Goal: Check status: Check status

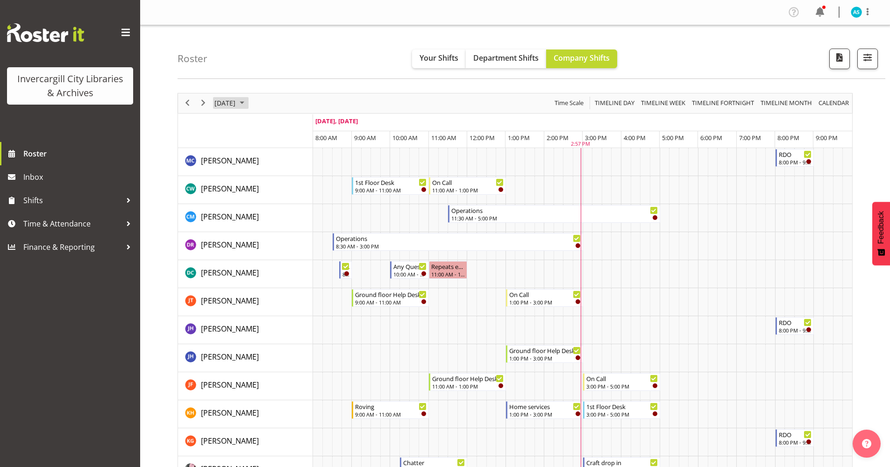
click at [248, 103] on span "October 2025" at bounding box center [241, 103] width 11 height 12
click at [270, 174] on span "8" at bounding box center [269, 175] width 14 height 14
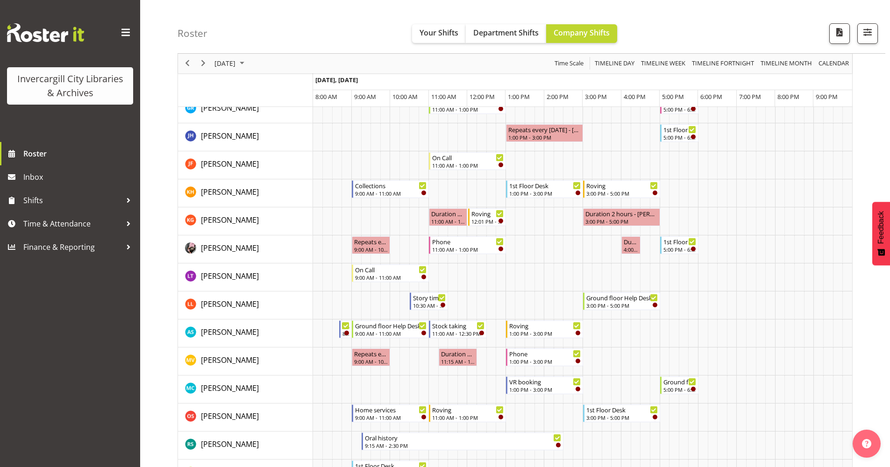
scroll to position [278, 0]
click at [248, 64] on span "October 2025" at bounding box center [241, 64] width 11 height 12
click at [280, 138] on span "9" at bounding box center [284, 135] width 14 height 14
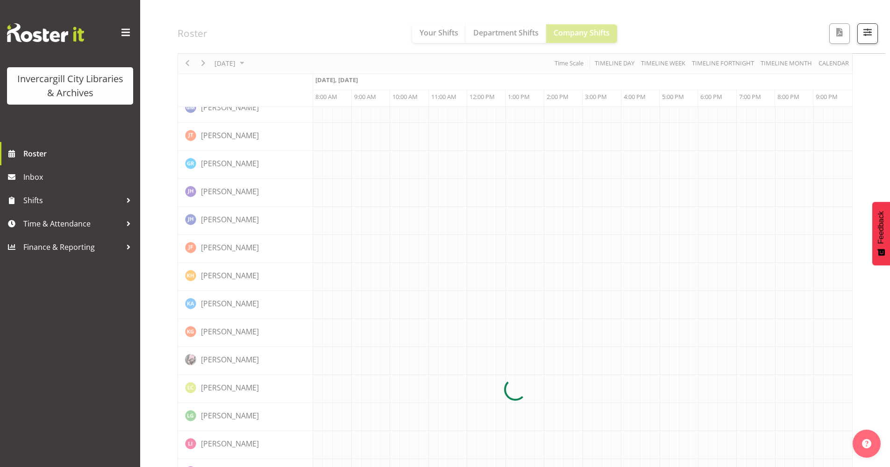
scroll to position [0, 0]
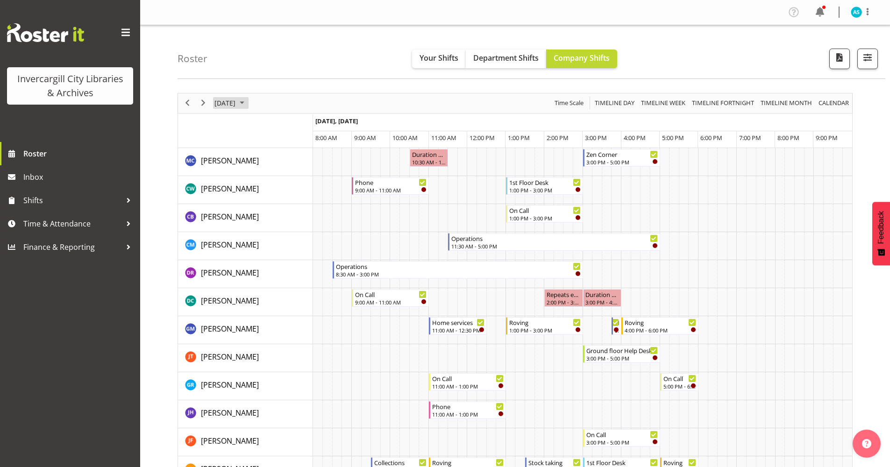
click at [248, 103] on span "October 2025" at bounding box center [241, 103] width 11 height 12
click at [255, 178] on span "7" at bounding box center [254, 175] width 14 height 14
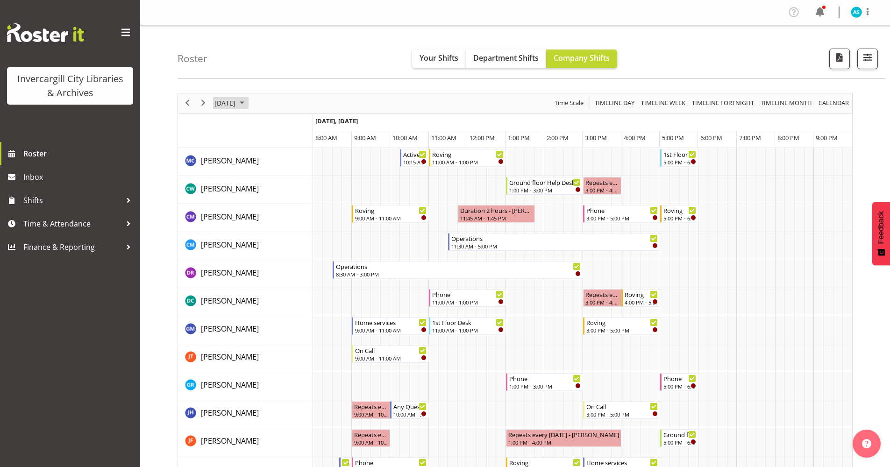
click at [248, 101] on span "October 2025" at bounding box center [241, 103] width 11 height 12
click at [238, 172] on span "6" at bounding box center [239, 175] width 14 height 14
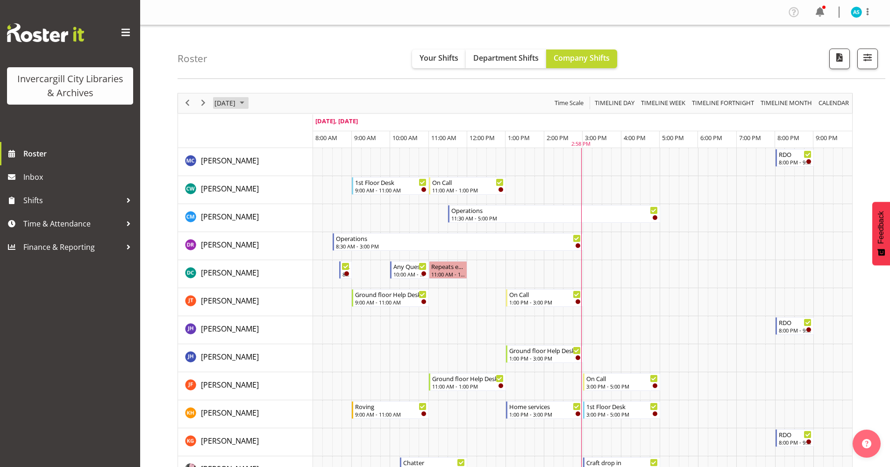
click at [248, 102] on span "October 2025" at bounding box center [241, 103] width 11 height 12
click at [251, 175] on span "7" at bounding box center [254, 175] width 14 height 14
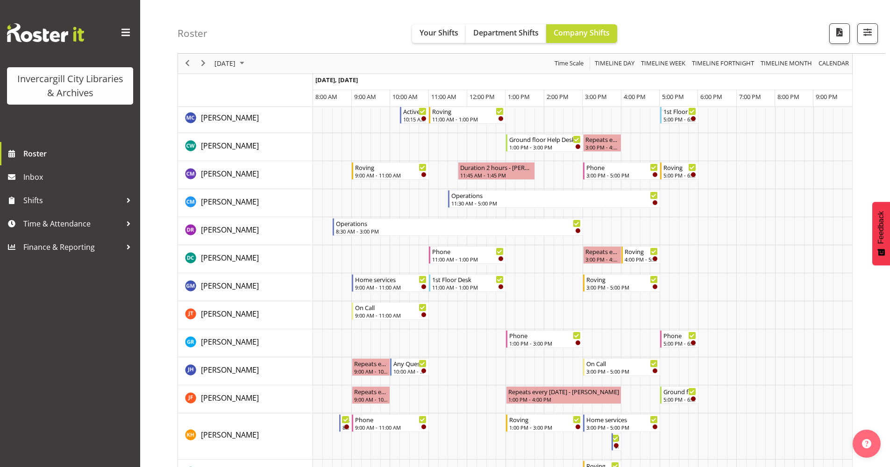
scroll to position [140, 0]
